Goal: Information Seeking & Learning: Learn about a topic

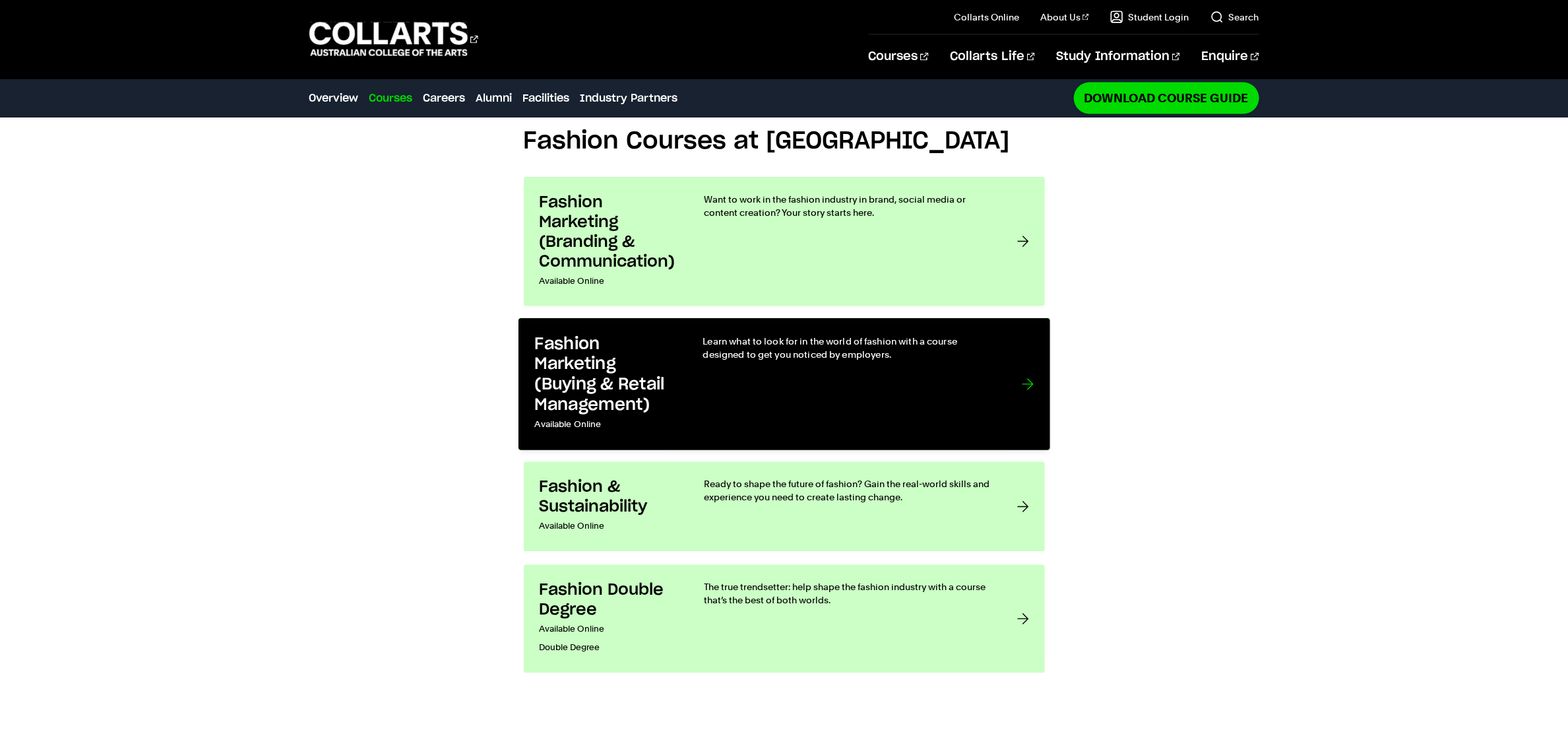
click at [636, 370] on h3 "Fashion Marketing (Buying & Retail Management)" at bounding box center [605, 374] width 141 height 81
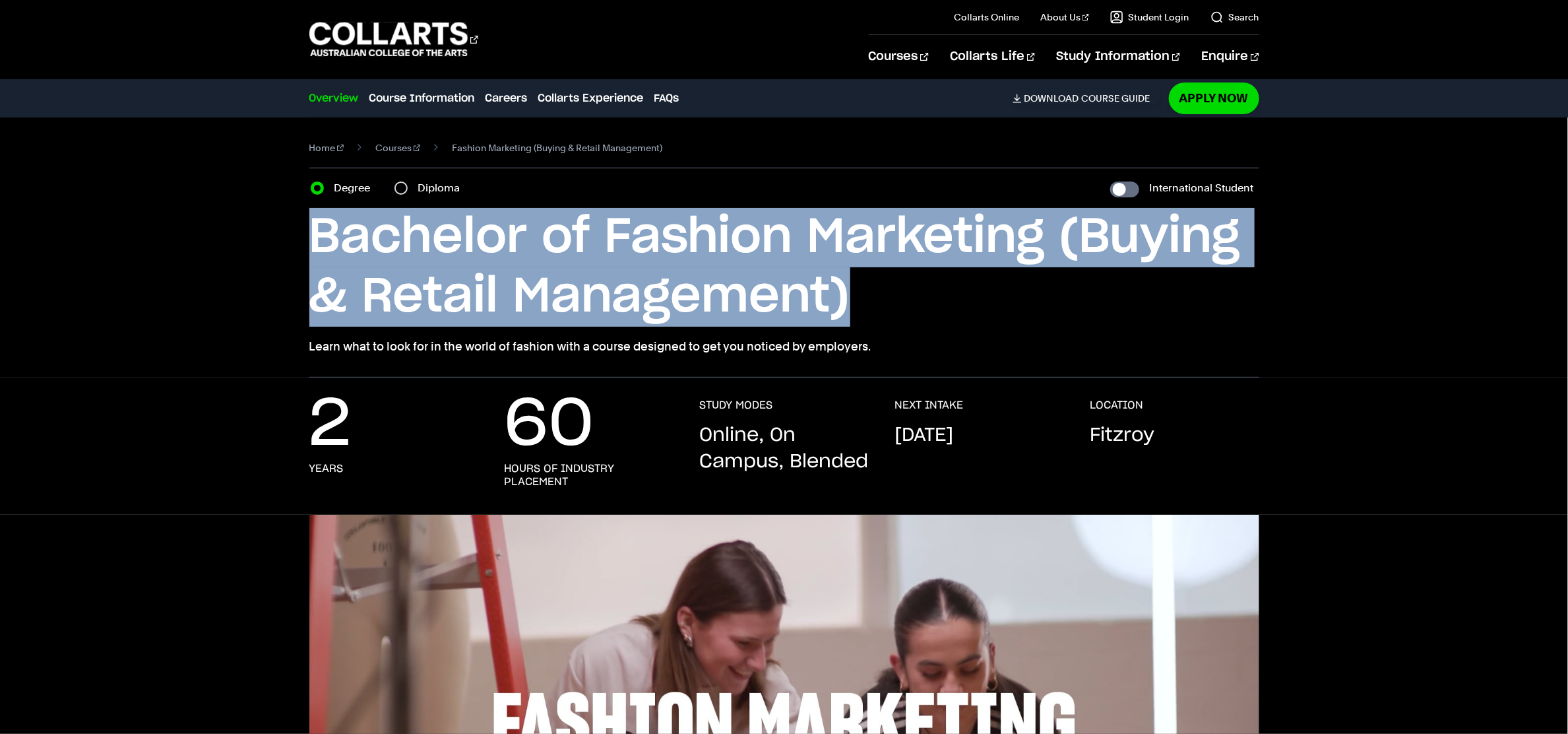
drag, startPoint x: 310, startPoint y: 230, endPoint x: 867, endPoint y: 286, distance: 559.8
click at [867, 286] on h1 "Bachelor of Fashion Marketing (Buying & Retail Management)" at bounding box center [784, 267] width 950 height 119
copy h1 "Bachelor of Fashion Marketing (Buying & Retail Management)"
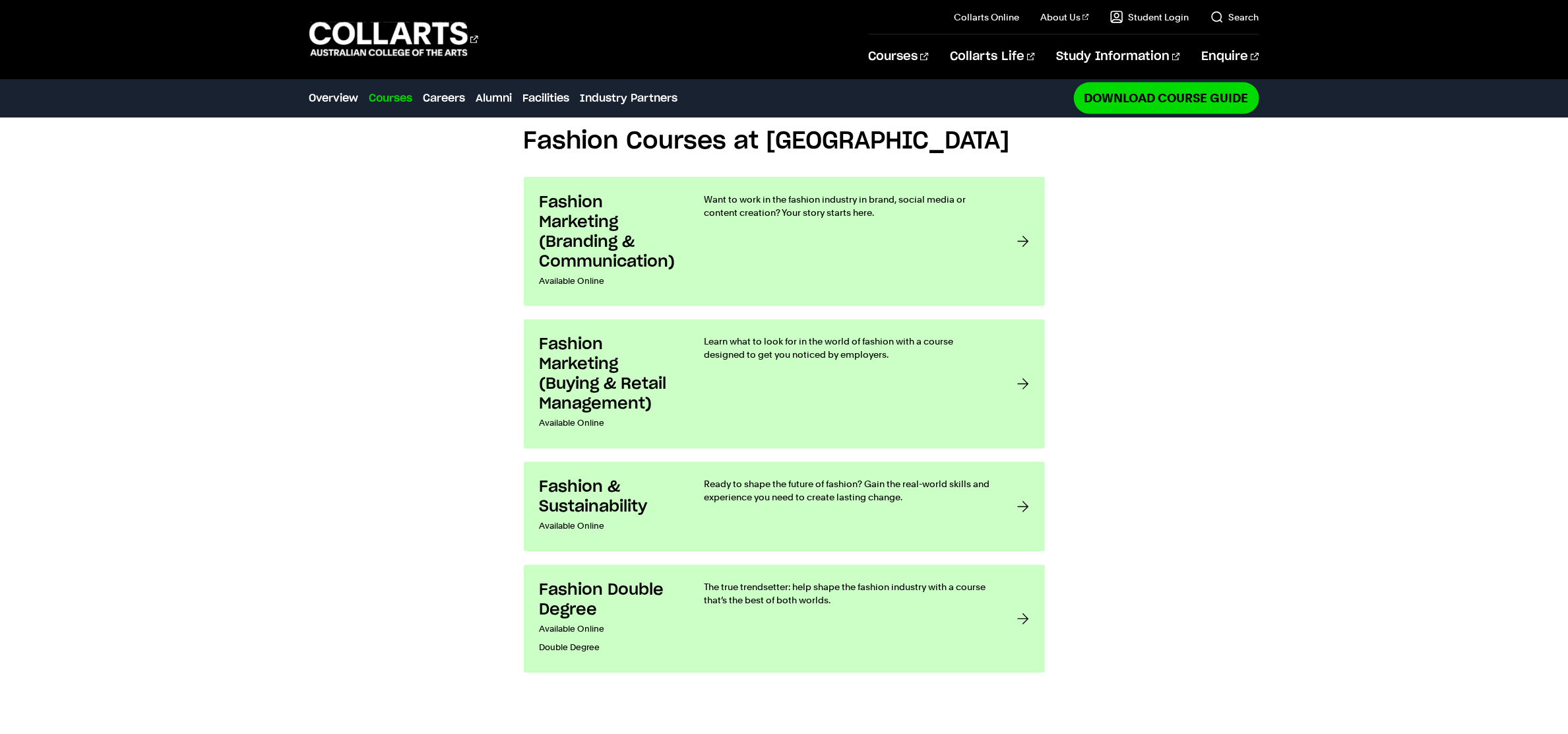
scroll to position [1229, 0]
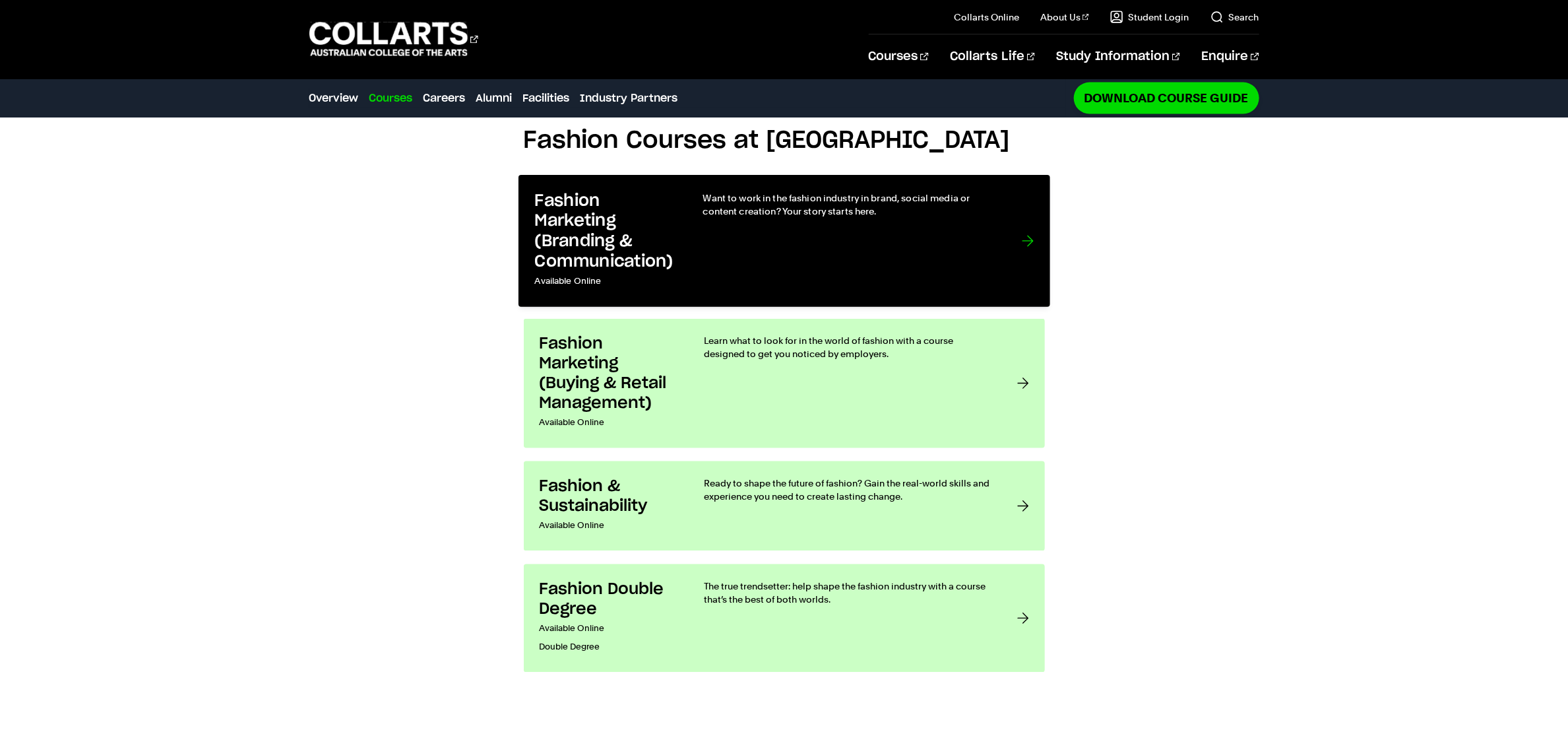
click at [734, 269] on div "Want to work in the fashion industry in brand, social media or content creation…" at bounding box center [848, 240] width 292 height 99
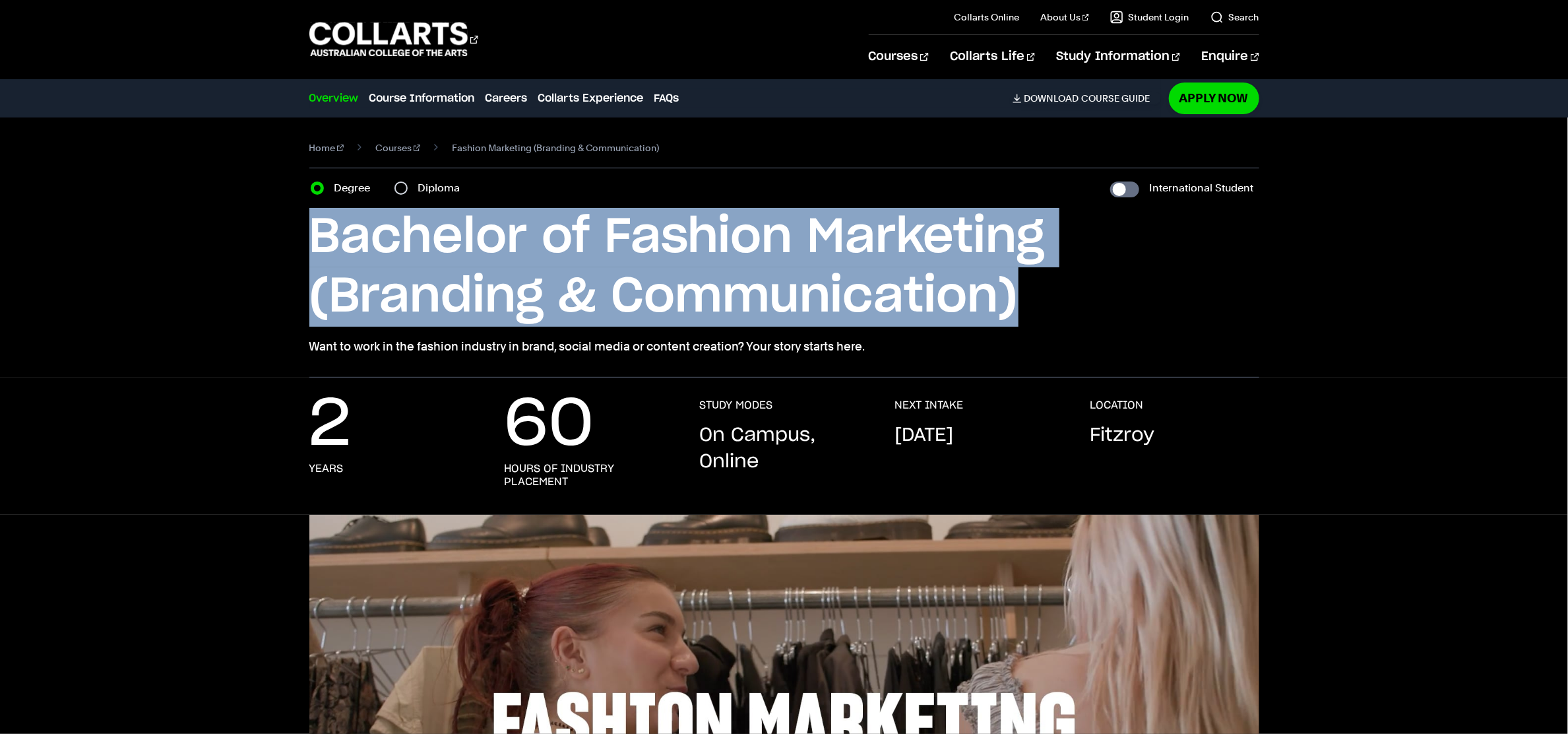
drag, startPoint x: 308, startPoint y: 230, endPoint x: 1010, endPoint y: 291, distance: 704.6
click at [1012, 296] on div "Home Courses Fashion Marketing (Branding & Communication) Course variant Degree…" at bounding box center [784, 248] width 1217 height 260
copy h1 "Bachelor of Fashion Marketing (Branding & Communication)"
